Goal: Transaction & Acquisition: Purchase product/service

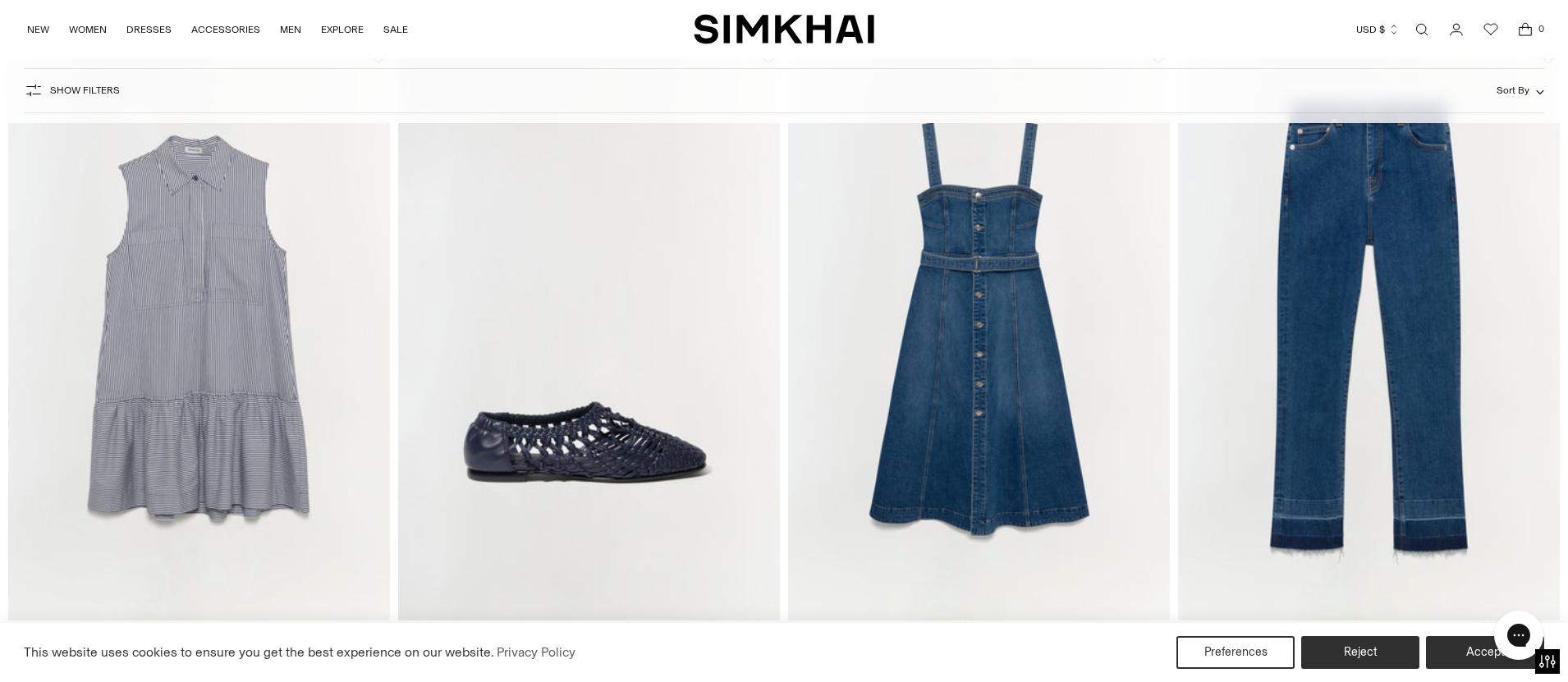
scroll to position [3455, 0]
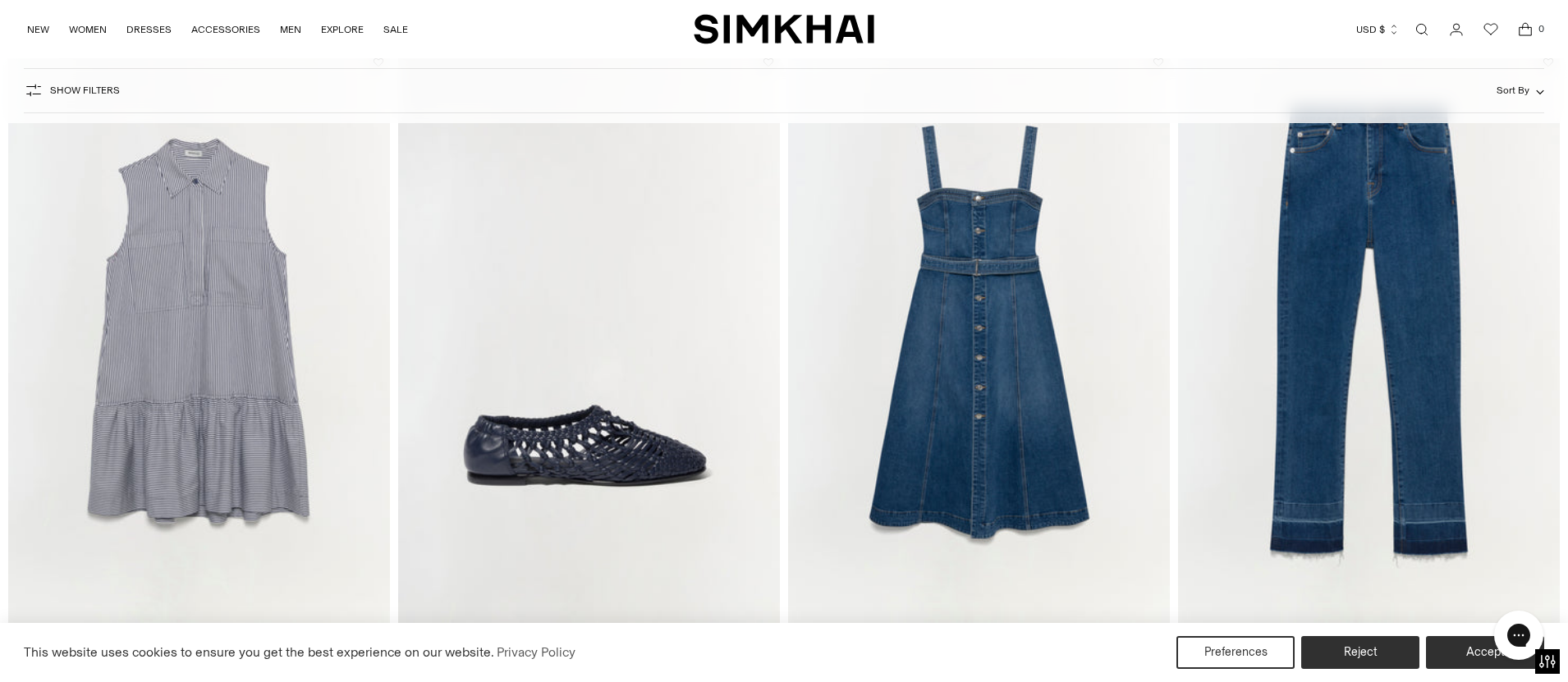
click at [0, 0] on img "Alba Dress" at bounding box center [0, 0] width 0 height 0
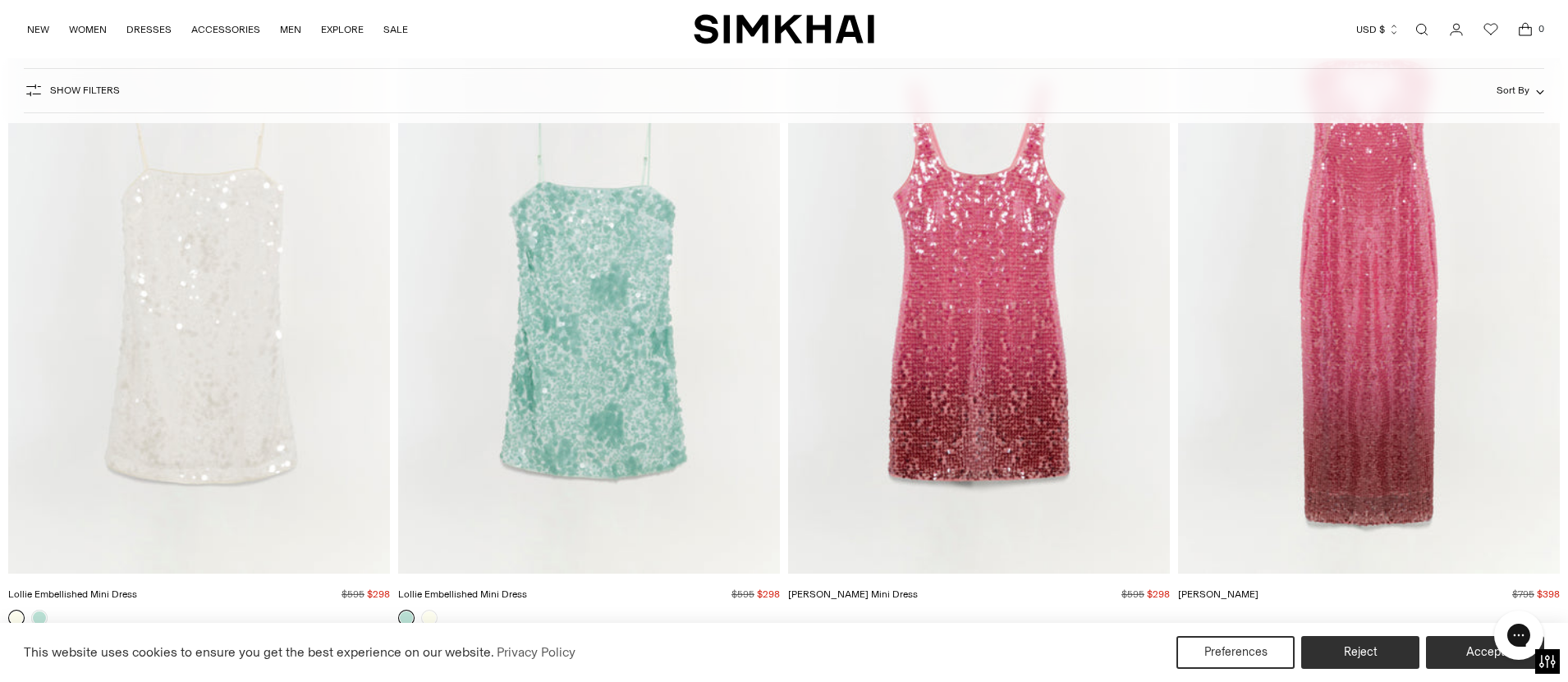
scroll to position [4150, 0]
click at [0, 0] on img "Leilani Sequin Gown" at bounding box center [0, 0] width 0 height 0
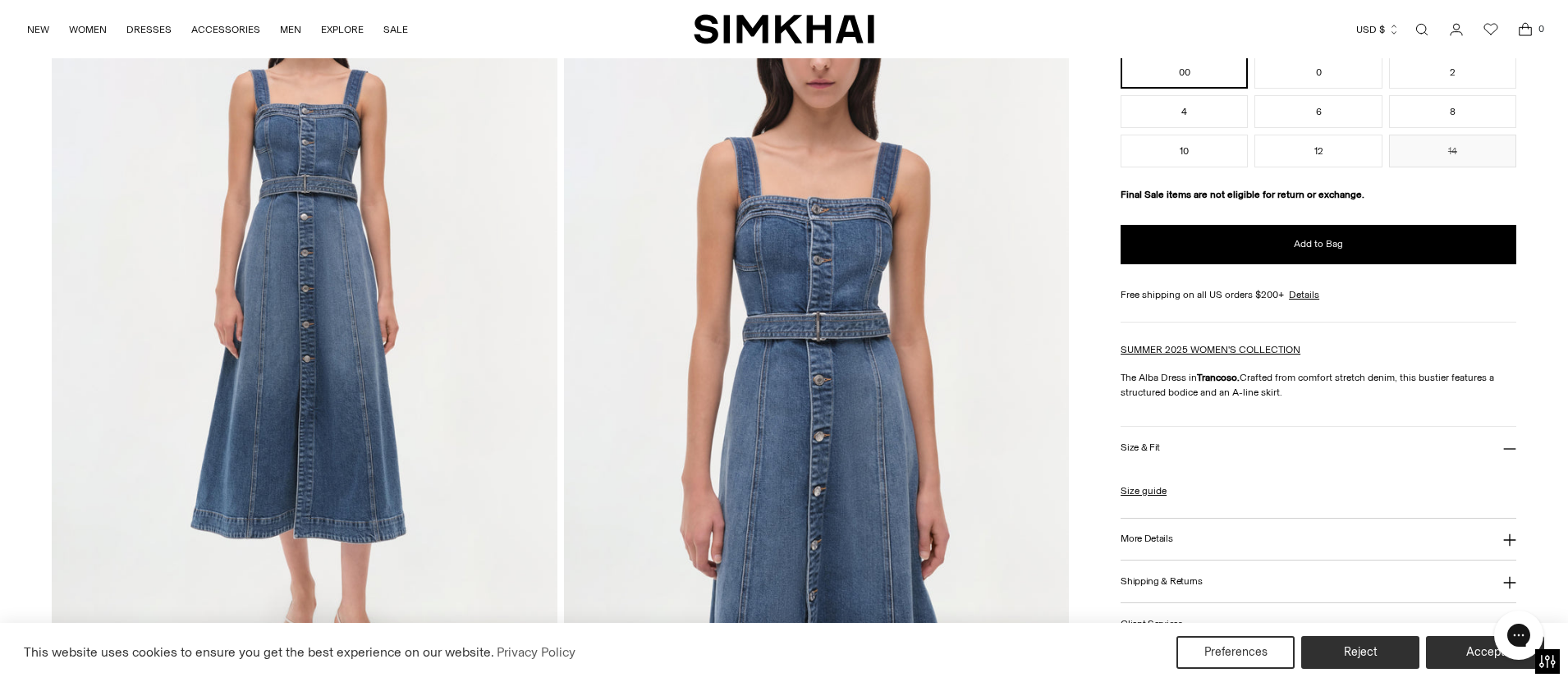
scroll to position [181, 0]
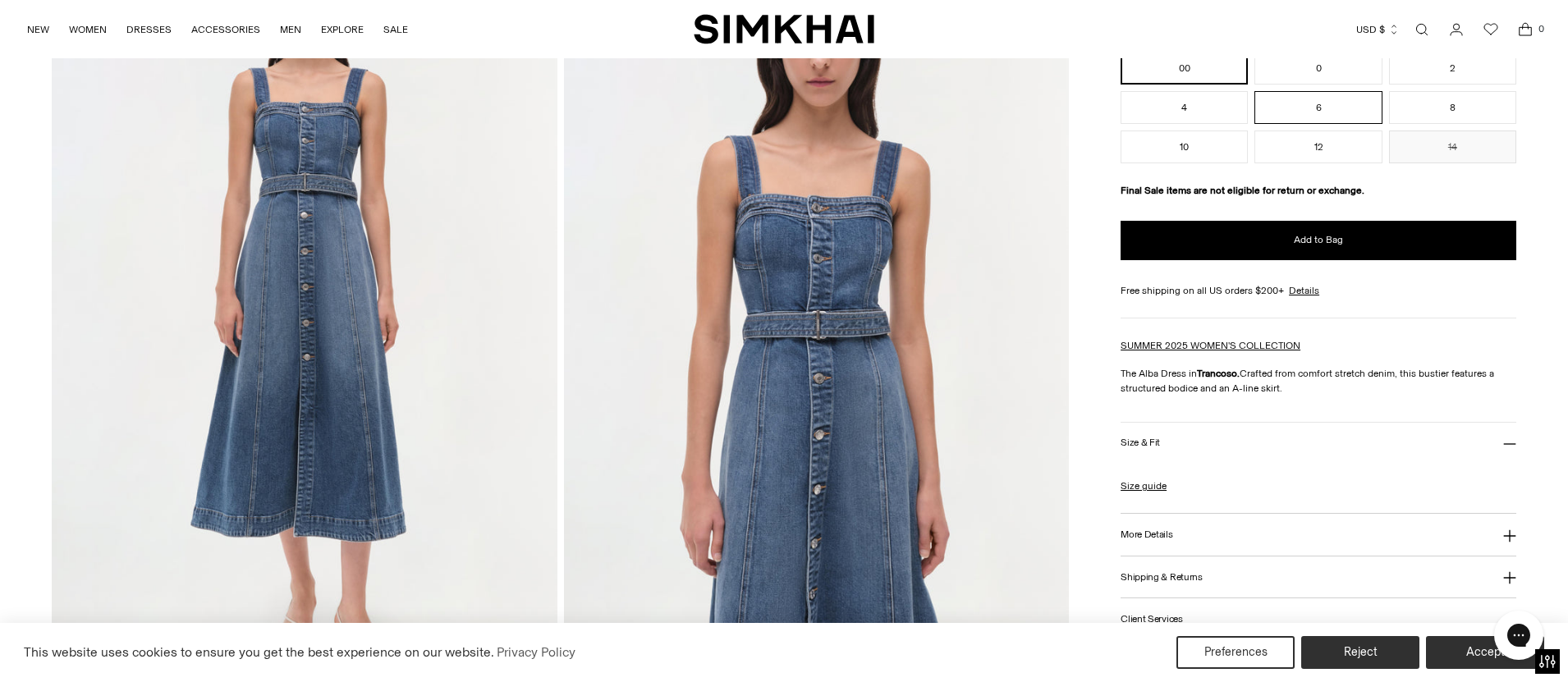
click at [1329, 103] on button "6" at bounding box center [1318, 108] width 127 height 33
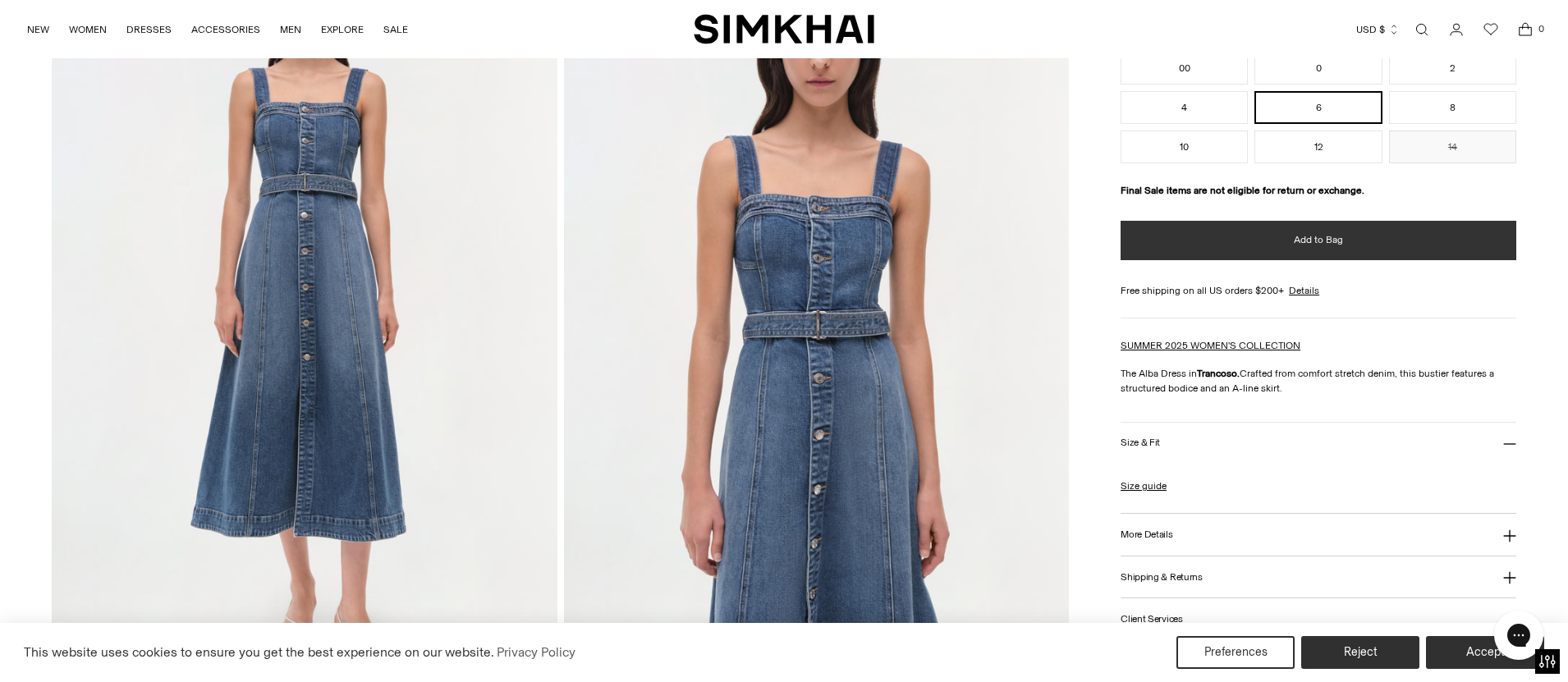
click at [1244, 242] on button "Add to Bag" at bounding box center [1319, 240] width 396 height 39
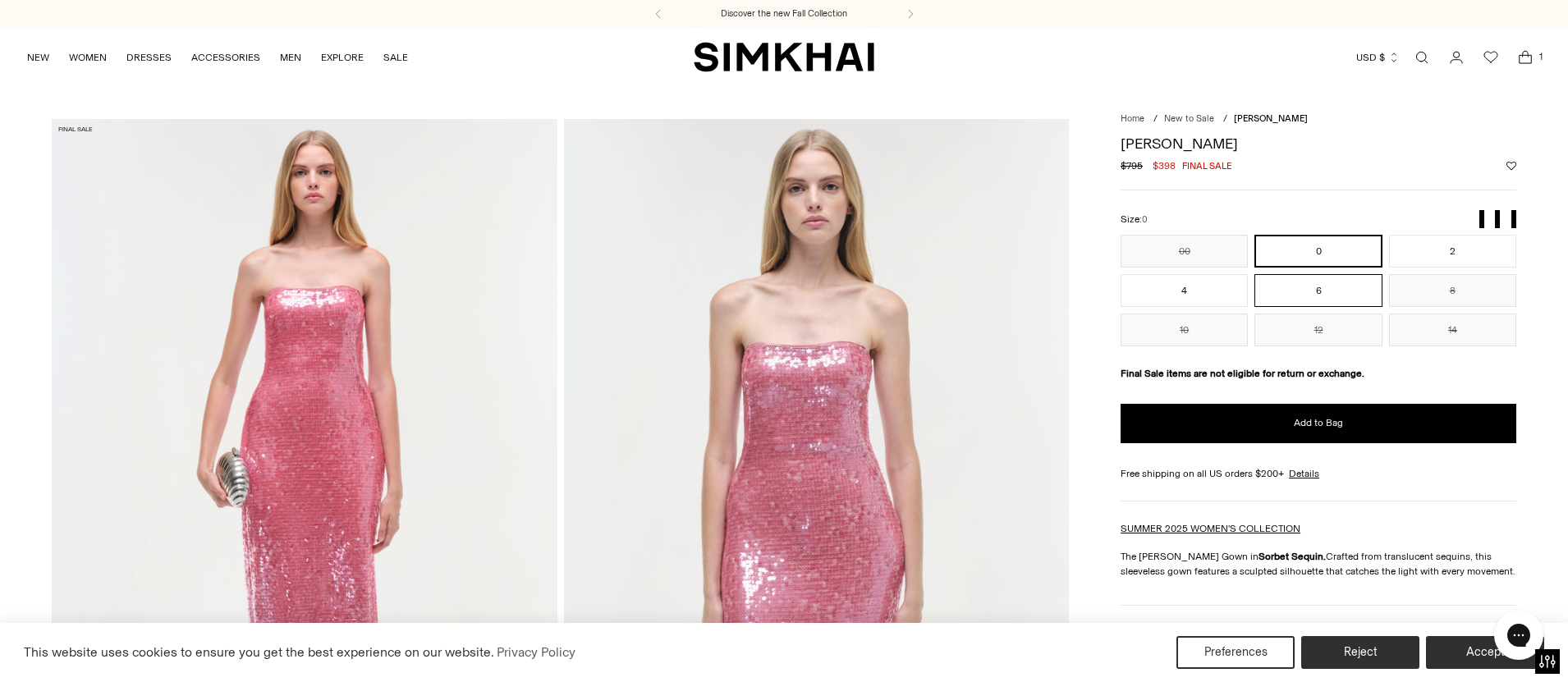
click at [1341, 291] on button "6" at bounding box center [1318, 290] width 127 height 33
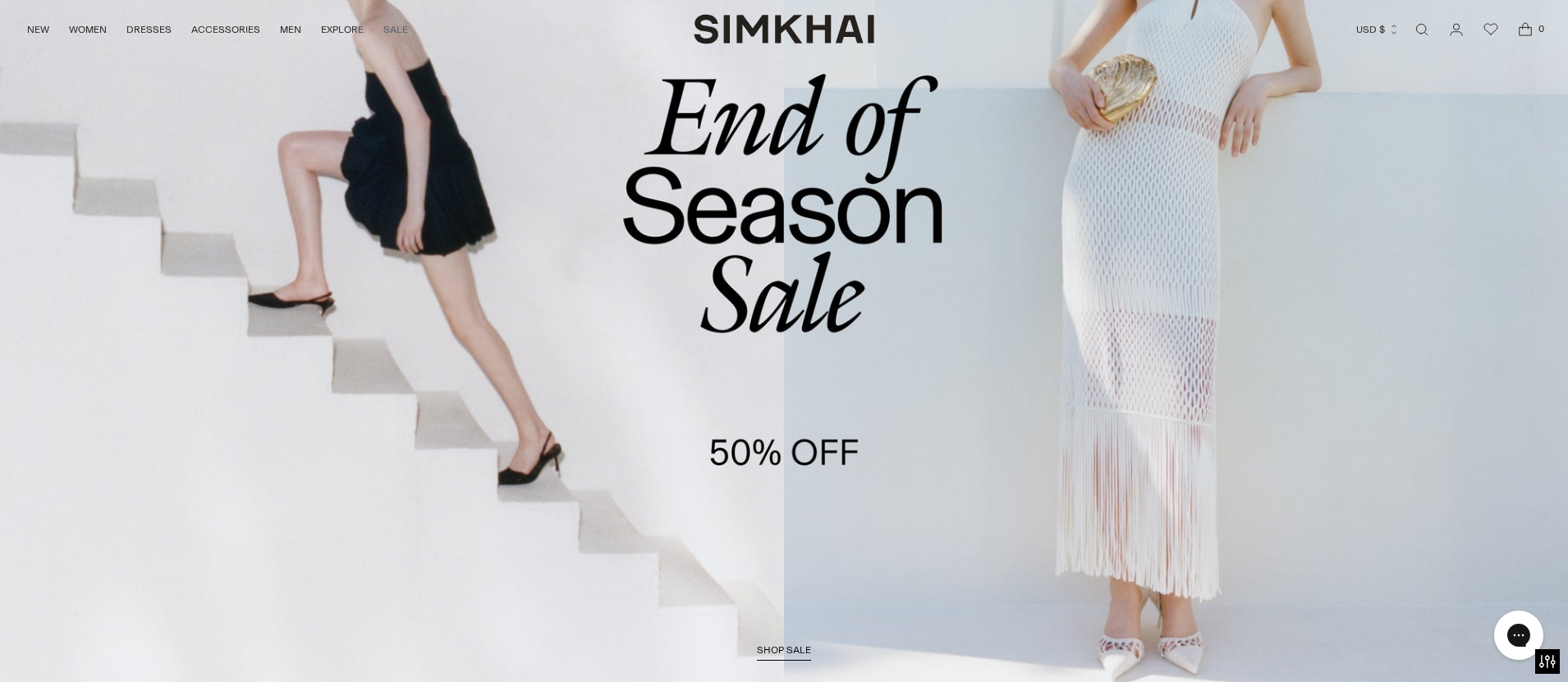
scroll to position [251, 0]
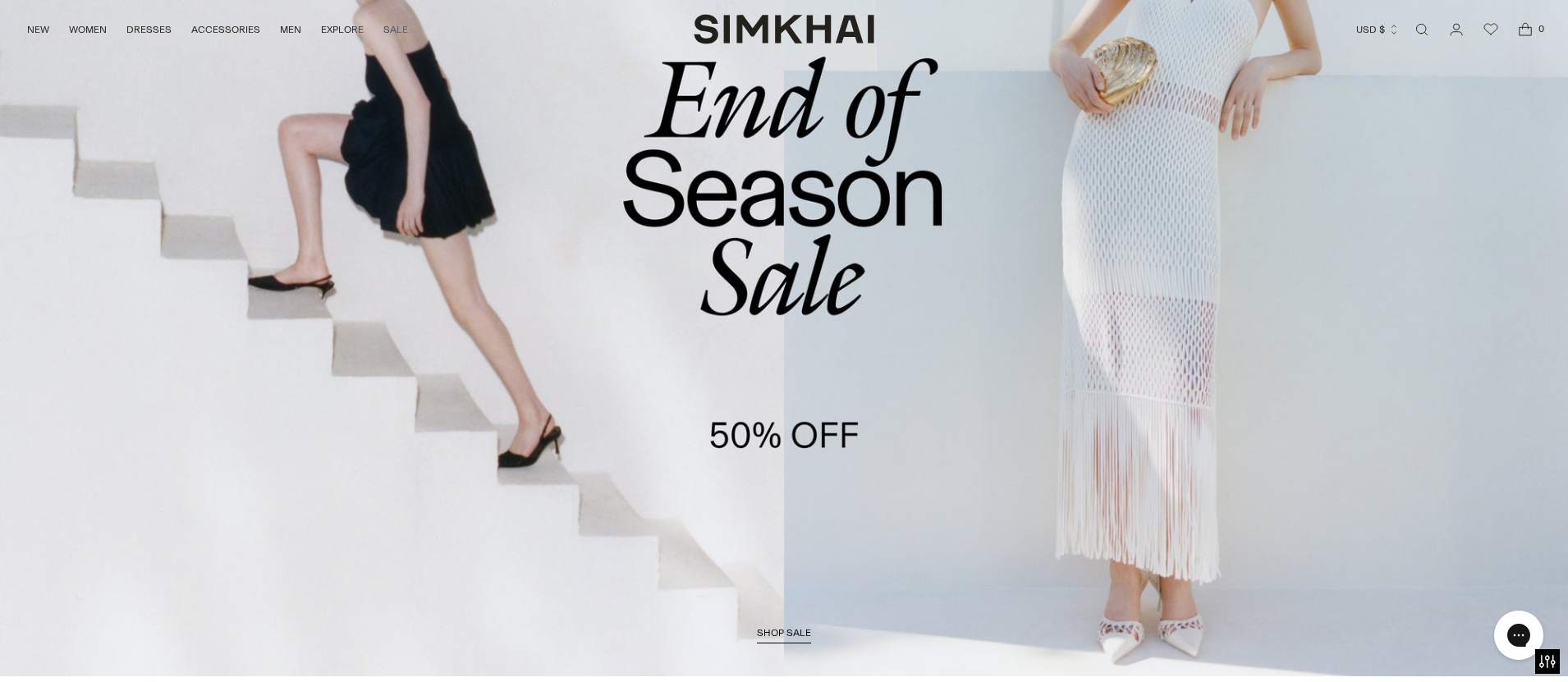
click at [754, 460] on link "/collections/sale" at bounding box center [784, 227] width 1568 height 899
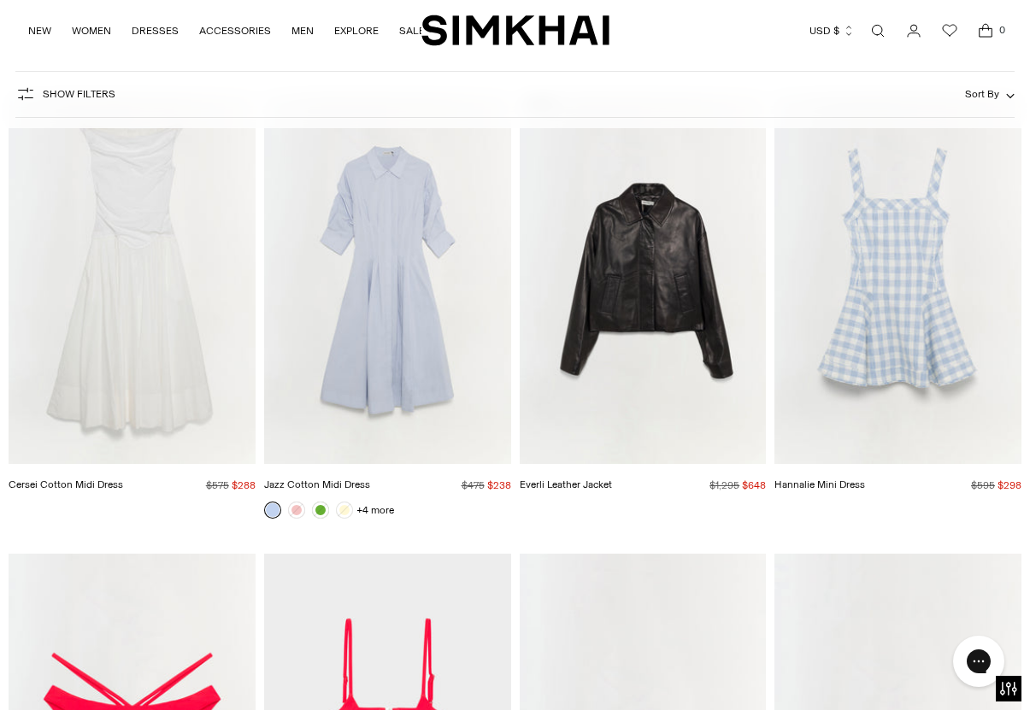
scroll to position [38766, 0]
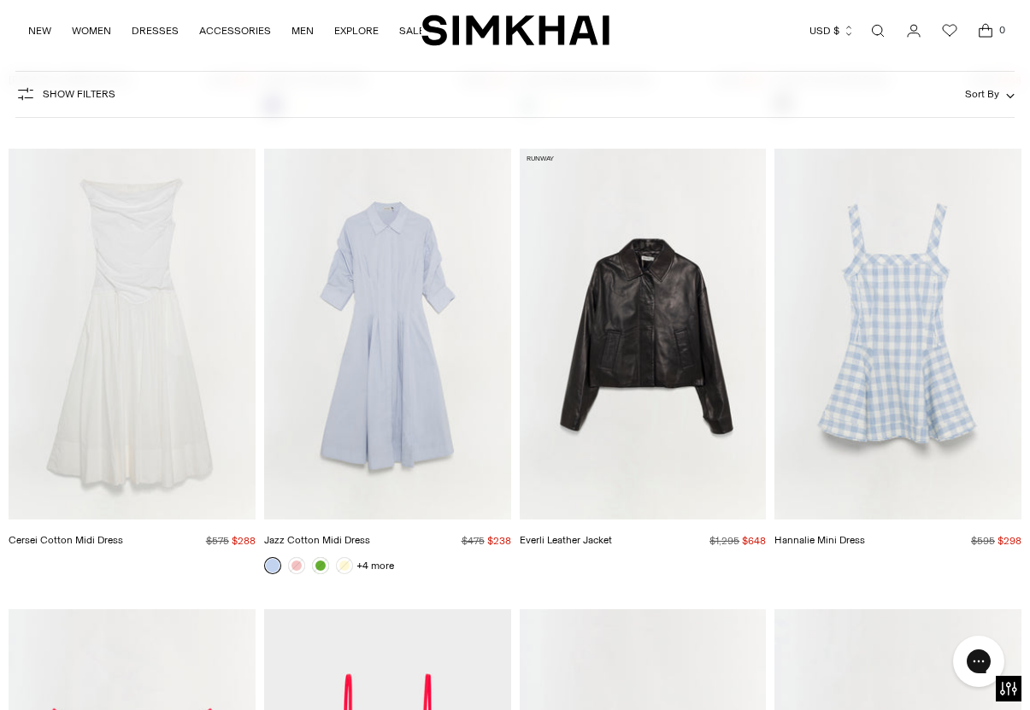
click at [0, 0] on img "Jazz Cotton Midi Dress" at bounding box center [0, 0] width 0 height 0
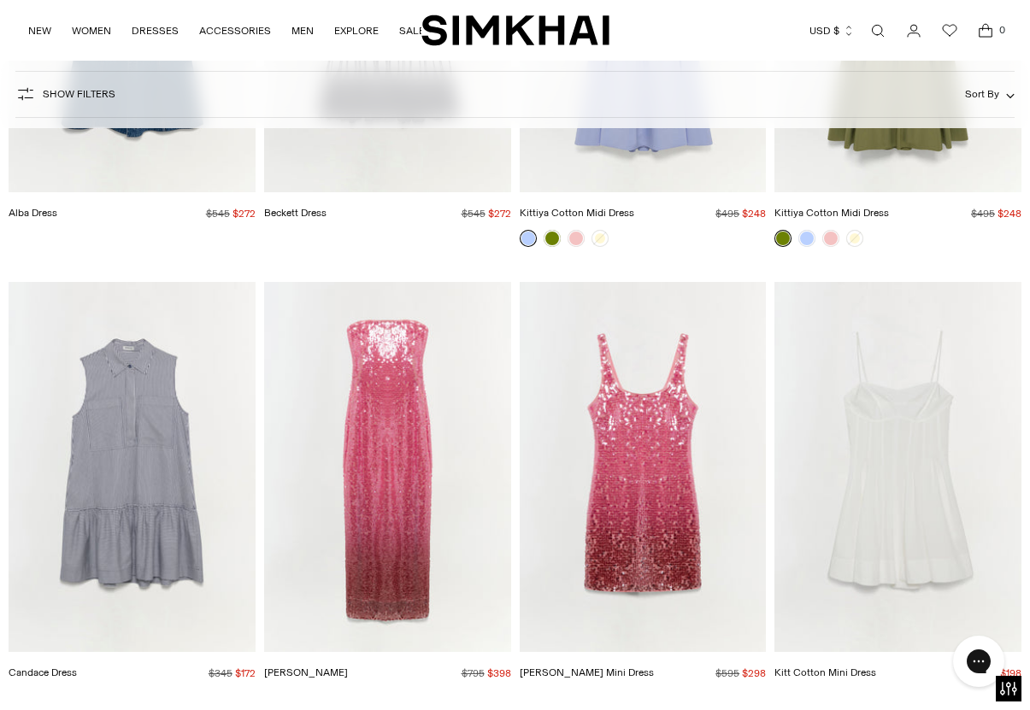
scroll to position [2700, 0]
click at [0, 0] on img "Leilani Sequin Gown" at bounding box center [0, 0] width 0 height 0
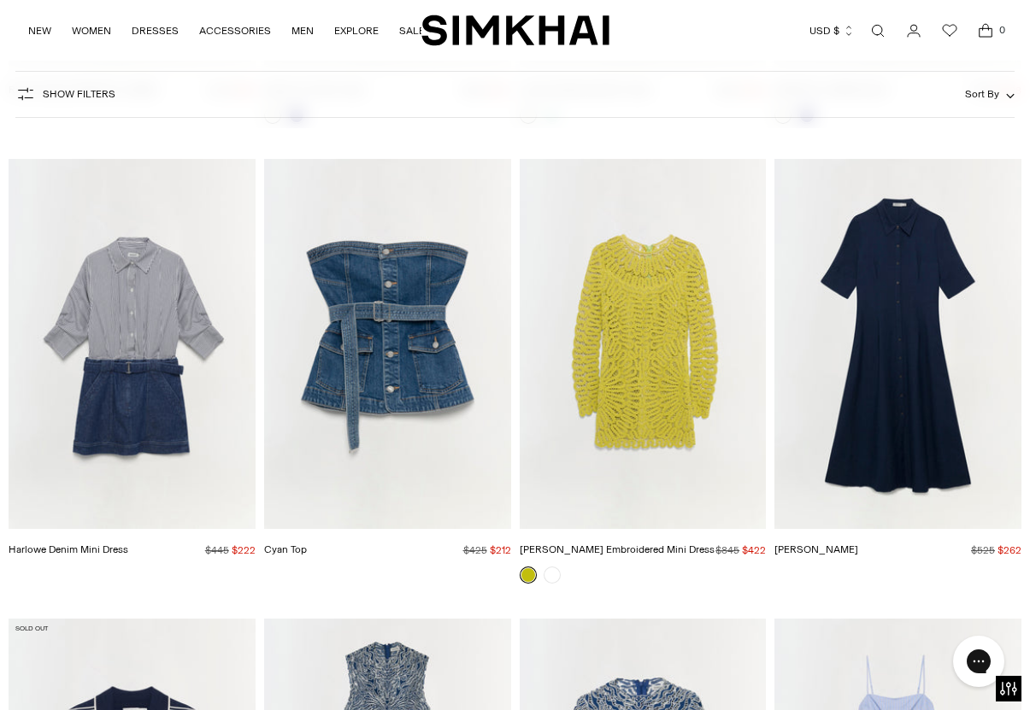
scroll to position [4182, 0]
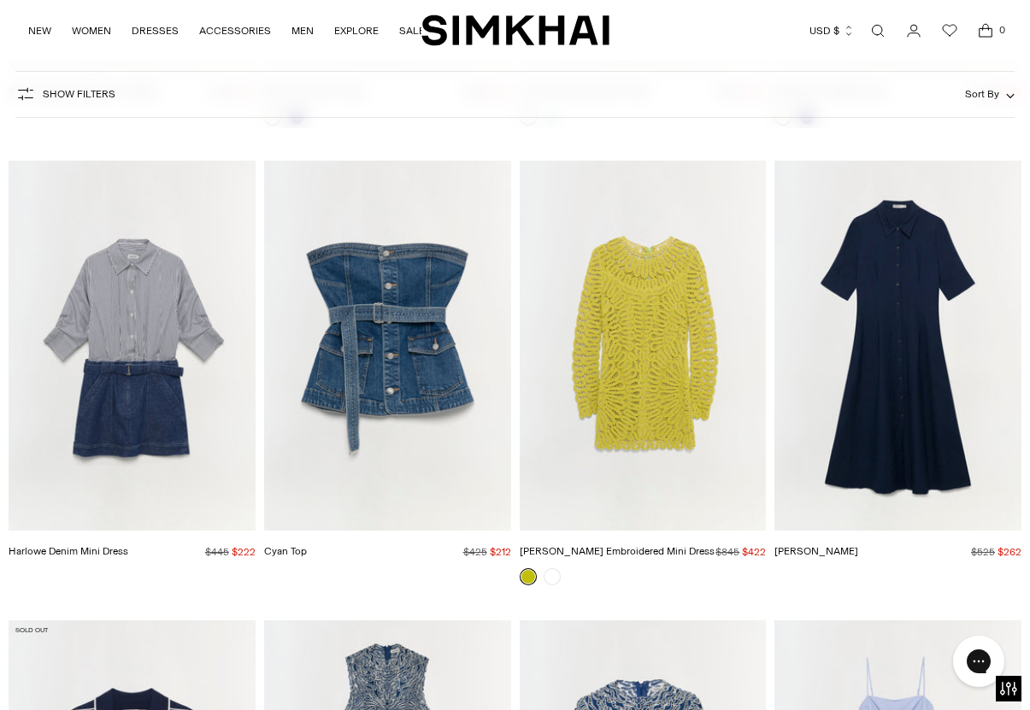
click at [0, 0] on img "Claudine Dress" at bounding box center [0, 0] width 0 height 0
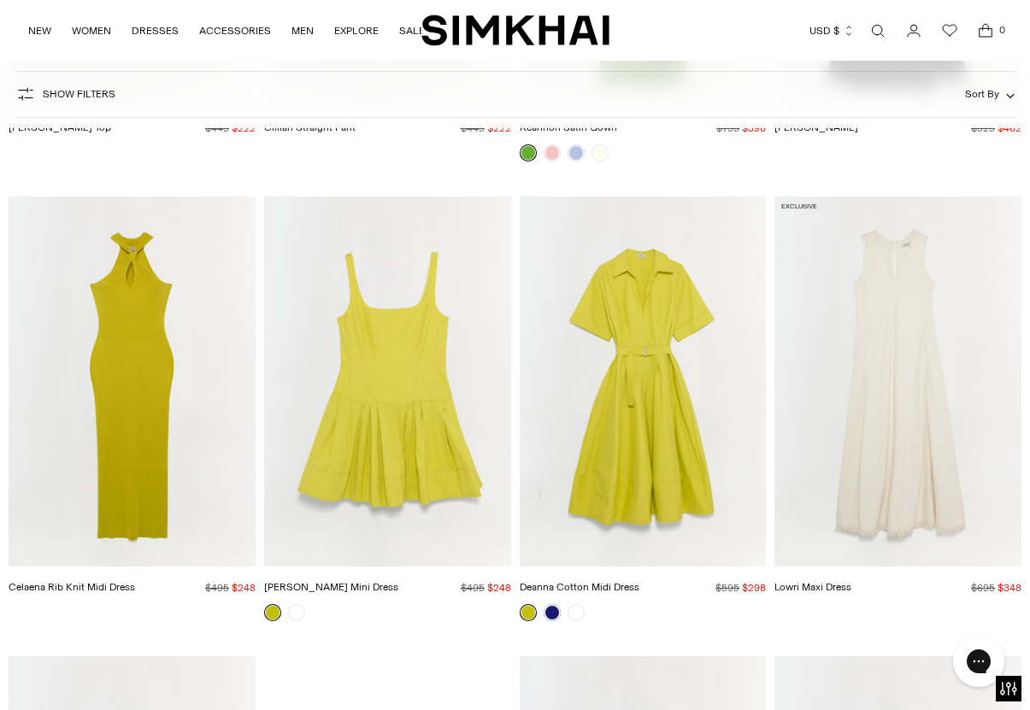
scroll to position [10551, 0]
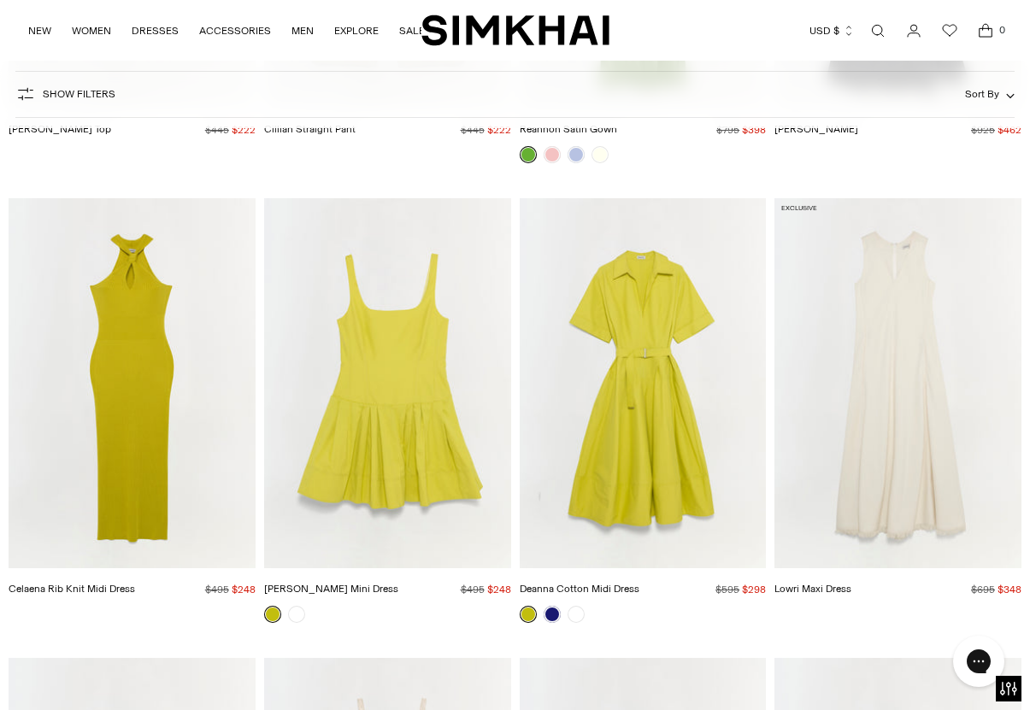
click at [0, 0] on img "Deanna Cotton Midi Dress" at bounding box center [0, 0] width 0 height 0
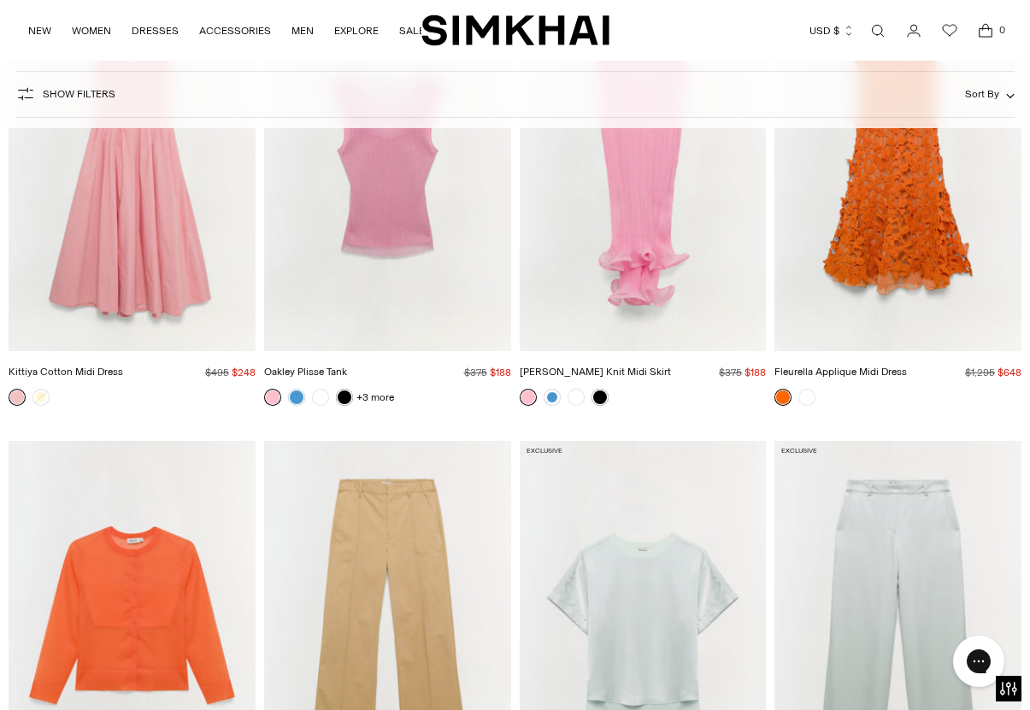
scroll to position [12594, 0]
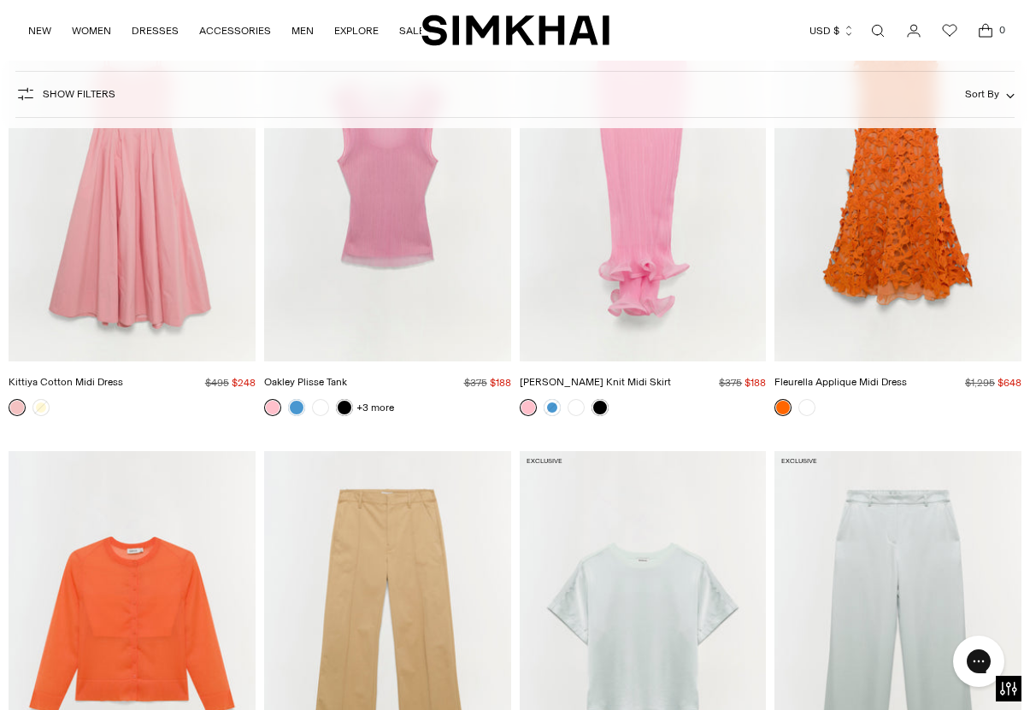
click at [0, 0] on img "Kittiya Cotton Midi Dress" at bounding box center [0, 0] width 0 height 0
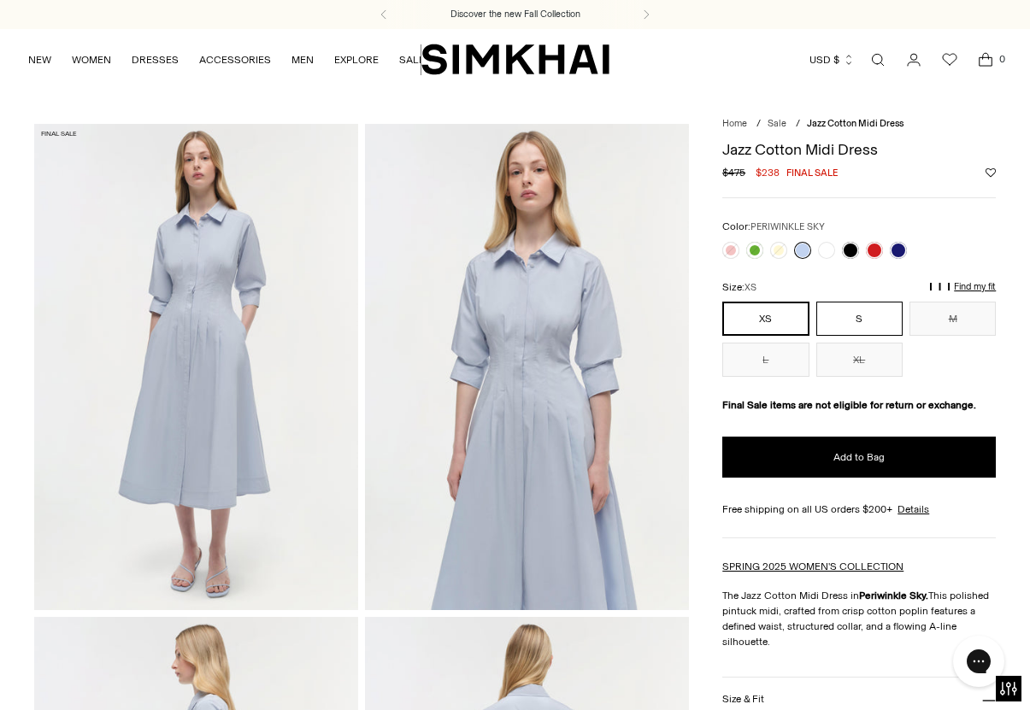
click at [855, 323] on button "S" at bounding box center [859, 319] width 86 height 34
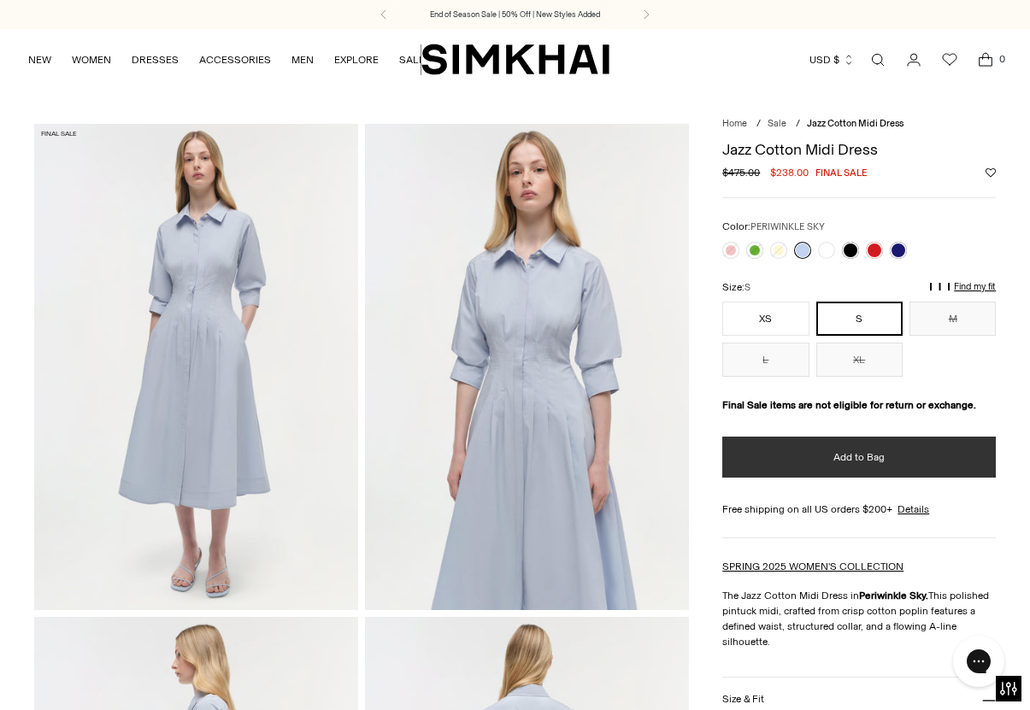
click at [839, 458] on span "Add to Bag" at bounding box center [858, 457] width 51 height 15
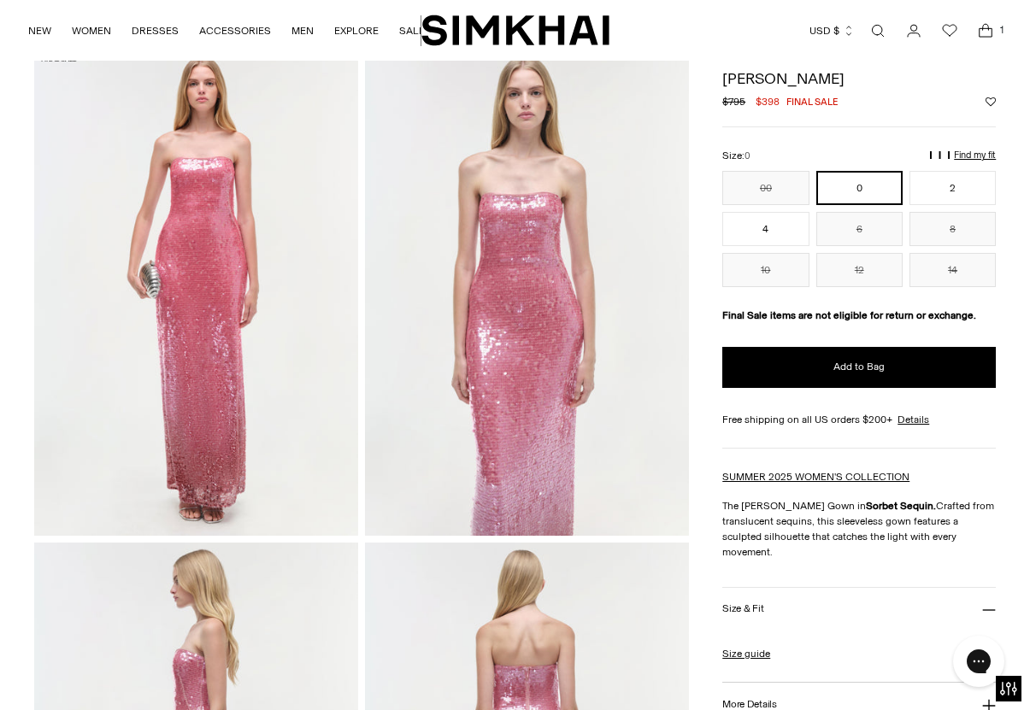
scroll to position [71, 0]
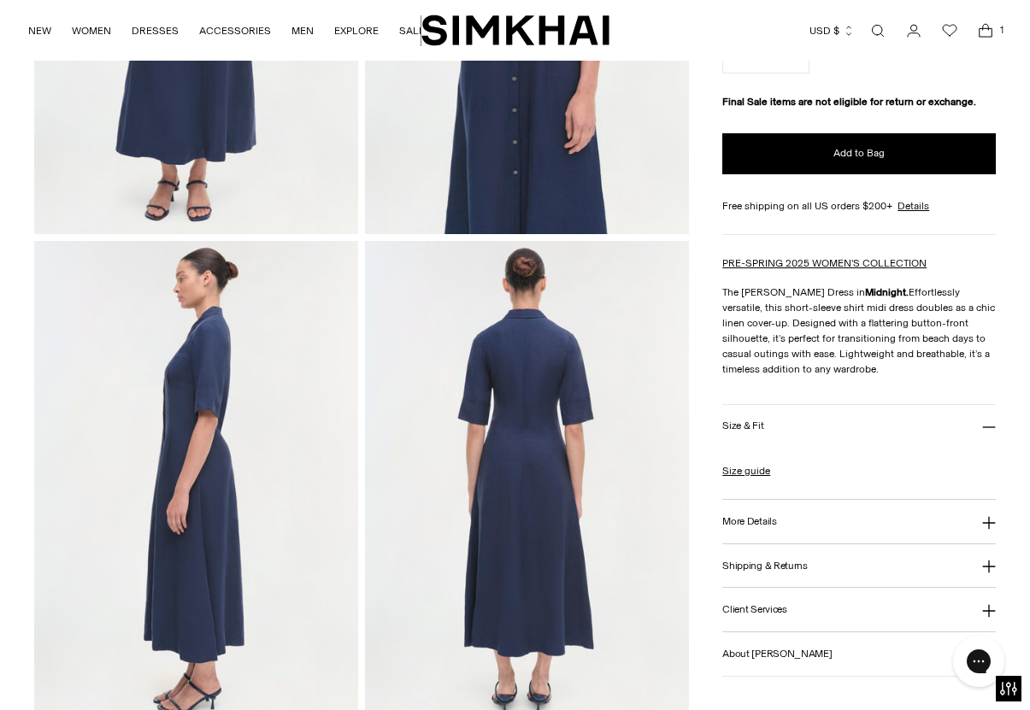
scroll to position [379, 0]
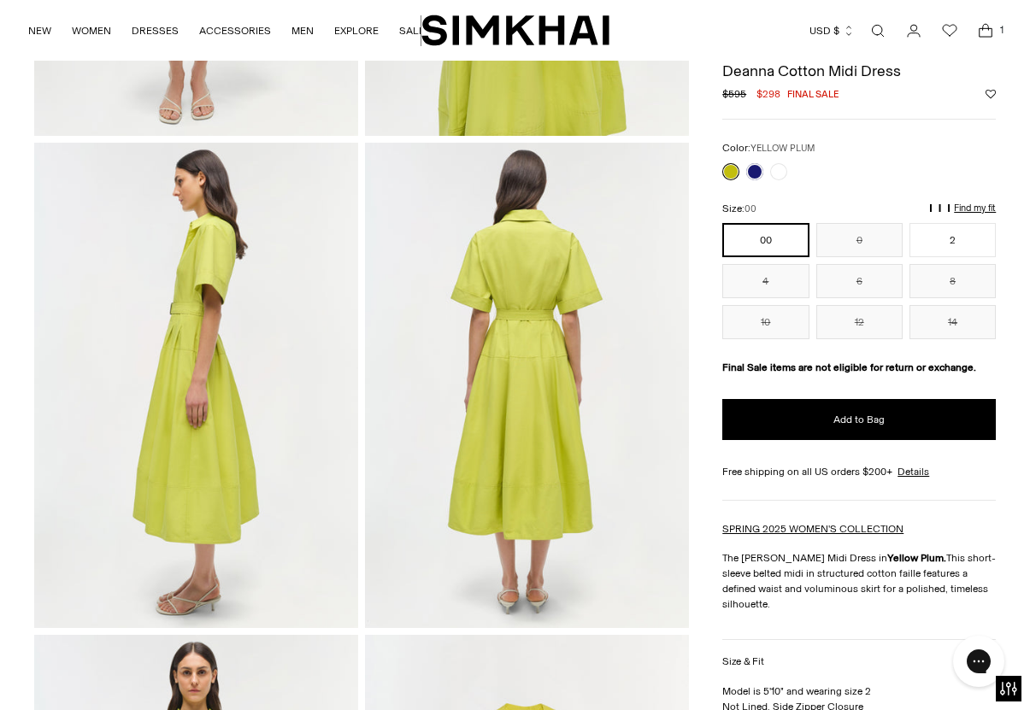
scroll to position [455, 0]
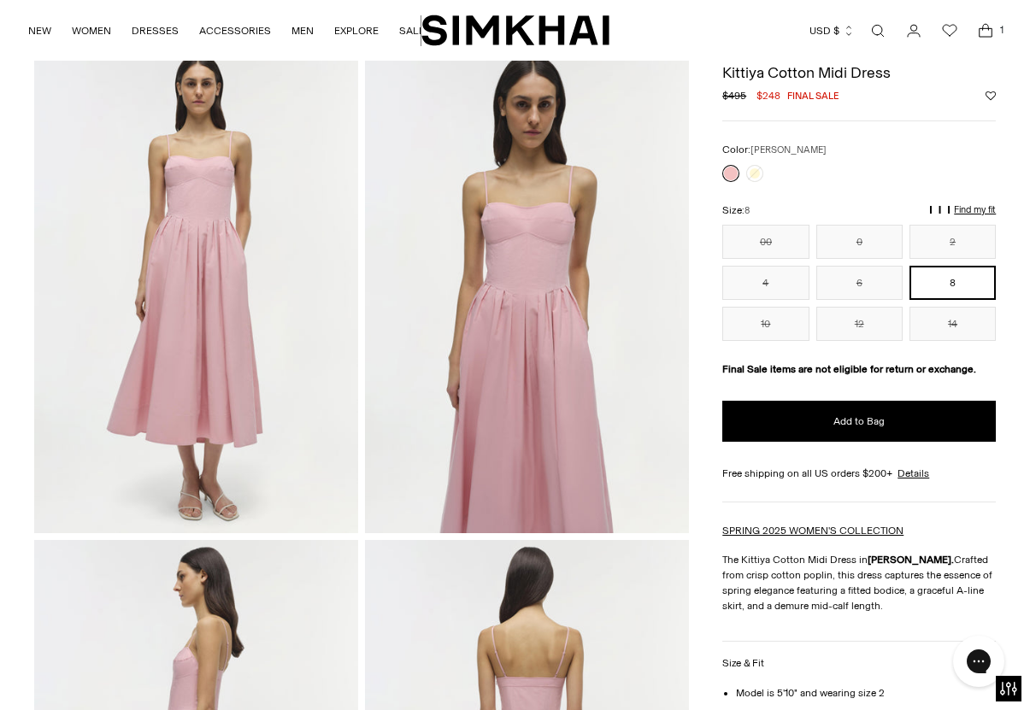
scroll to position [41, 0]
